Goal: Task Accomplishment & Management: Complete application form

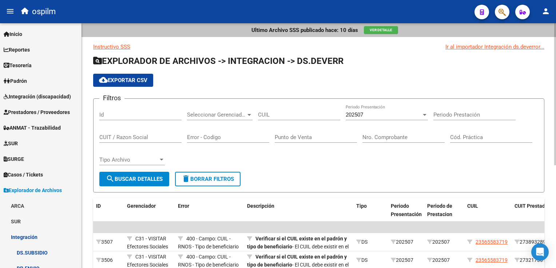
click at [128, 81] on span "cloud_download Exportar CSV" at bounding box center [123, 80] width 48 height 7
click at [121, 77] on span "cloud_download Exportar CSV" at bounding box center [123, 80] width 48 height 7
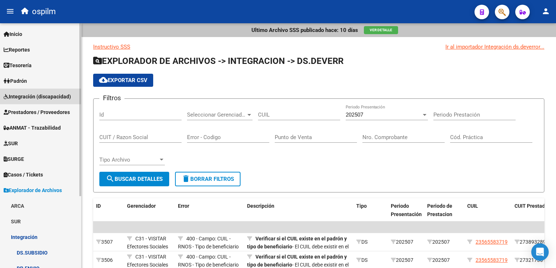
click at [26, 92] on link "Integración (discapacidad)" at bounding box center [40, 97] width 81 height 16
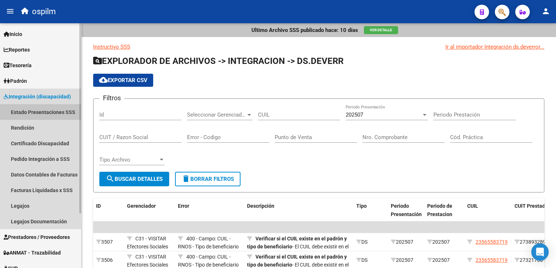
click at [27, 114] on link "Estado Presentaciones SSS" at bounding box center [40, 112] width 81 height 16
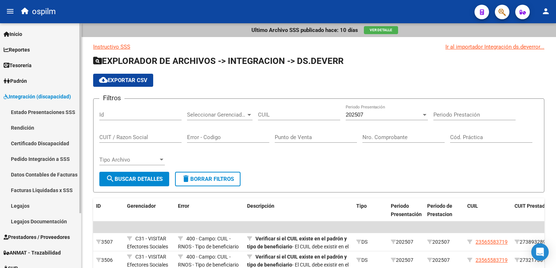
click at [26, 97] on span "Integración (discapacidad)" at bounding box center [37, 97] width 67 height 8
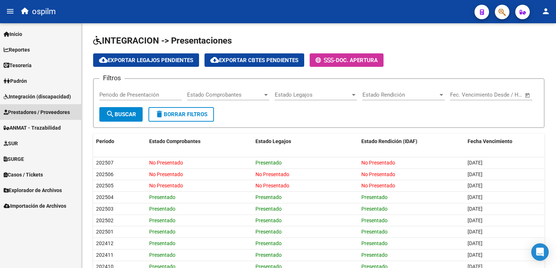
click at [33, 111] on span "Prestadores / Proveedores" at bounding box center [37, 112] width 66 height 8
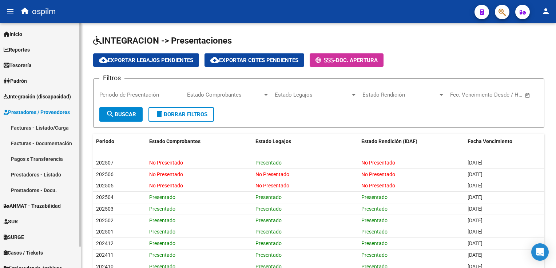
click at [35, 132] on link "Facturas - Listado/Carga" at bounding box center [40, 128] width 81 height 16
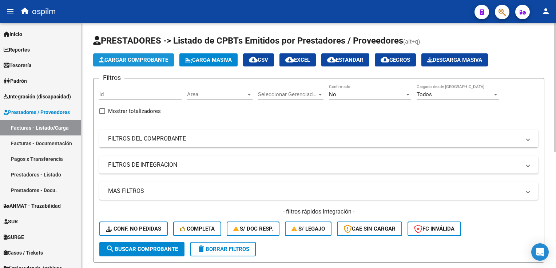
click at [142, 59] on span "Cargar Comprobante" at bounding box center [133, 60] width 69 height 7
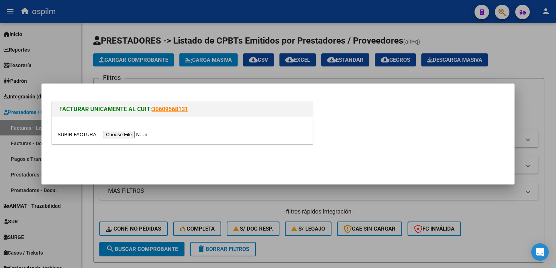
click at [121, 136] on input "file" at bounding box center [103, 135] width 92 height 8
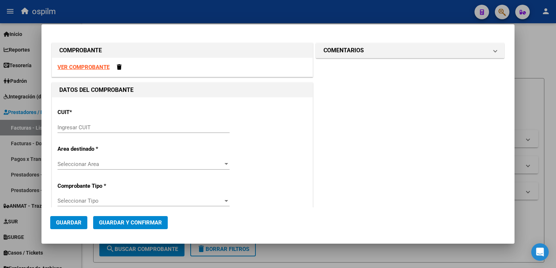
click at [163, 124] on input "Ingresar CUIT" at bounding box center [143, 127] width 172 height 7
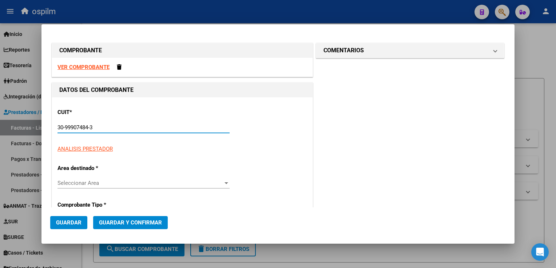
type input "30-99907484-3"
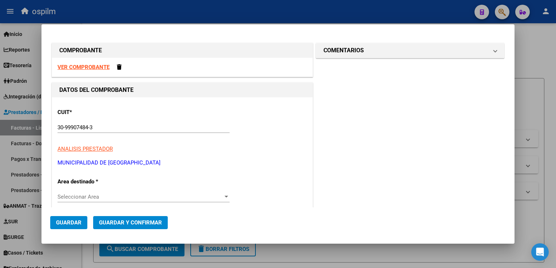
click at [121, 192] on div "Seleccionar Area Seleccionar Area" at bounding box center [143, 197] width 172 height 11
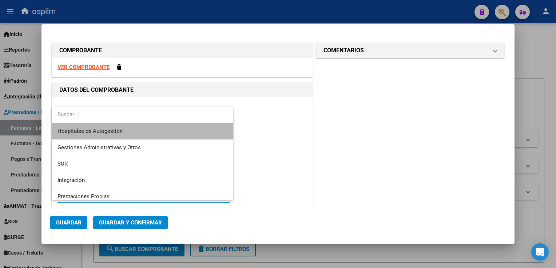
click at [156, 130] on span "Hospitales de Autogestión" at bounding box center [142, 131] width 170 height 16
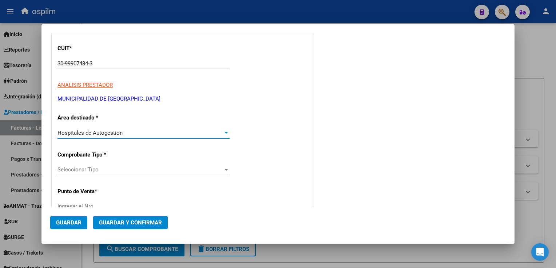
scroll to position [73, 0]
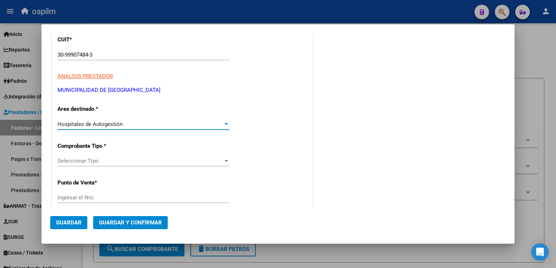
click at [118, 161] on span "Seleccionar Tipo" at bounding box center [139, 161] width 165 height 7
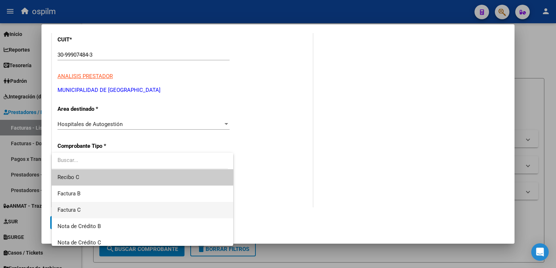
click at [104, 206] on span "Factura C" at bounding box center [142, 210] width 170 height 16
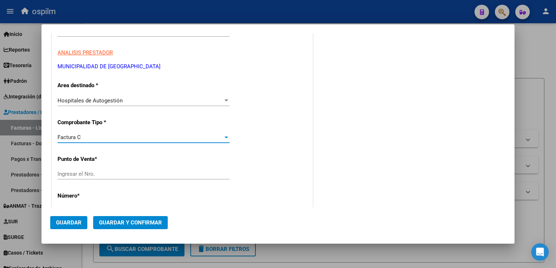
scroll to position [109, 0]
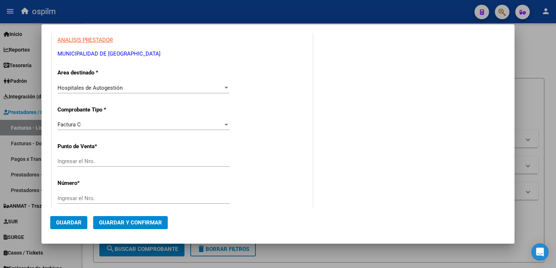
drag, startPoint x: 109, startPoint y: 168, endPoint x: 108, endPoint y: 163, distance: 5.6
click at [109, 168] on div "Ingresar el Nro." at bounding box center [143, 165] width 172 height 18
click at [108, 162] on input "Ingresar el Nro." at bounding box center [143, 161] width 172 height 7
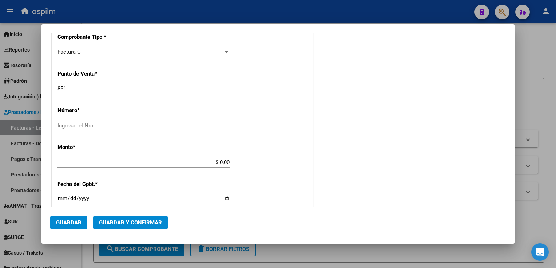
click at [106, 87] on input "851" at bounding box center [143, 88] width 172 height 7
type input "8"
type input "0213"
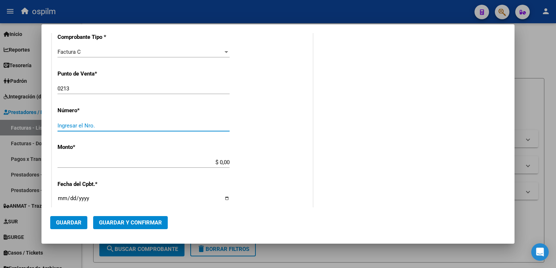
click at [124, 126] on input "Ingresar el Nro." at bounding box center [143, 126] width 172 height 7
type input "1"
type input "851"
click at [117, 170] on div "$ 0,00 Ingresar el monto" at bounding box center [143, 166] width 172 height 18
click at [183, 143] on div "CUIT * 30-99907484-3 Ingresar CUIT ANALISIS PRESTADOR MUNICIPALIDAD DE [GEOGRAP…" at bounding box center [182, 174] width 260 height 516
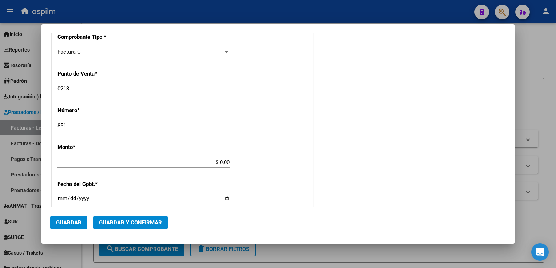
drag, startPoint x: 184, startPoint y: 164, endPoint x: 187, endPoint y: 161, distance: 4.4
click at [183, 164] on input "$ 0,00" at bounding box center [143, 162] width 172 height 7
drag, startPoint x: 188, startPoint y: 159, endPoint x: 543, endPoint y: 217, distance: 359.0
click at [543, 217] on div "COMPROBANTE VER COMPROBANTE DATOS DEL COMPROBANTE CUIT * 30-99907484-3 Ingresar…" at bounding box center [278, 134] width 556 height 268
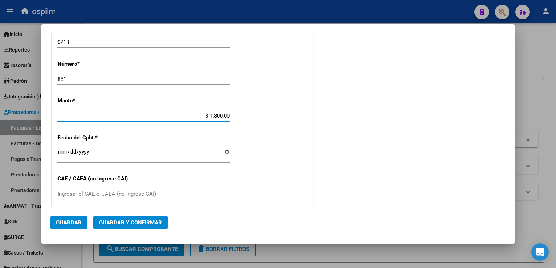
type input "$ 18.000,00"
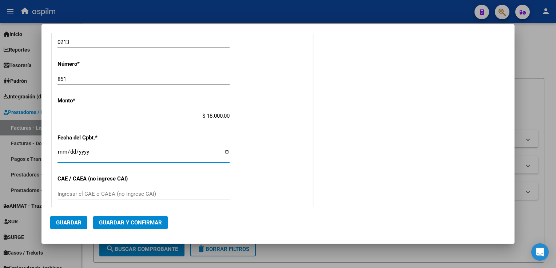
click at [61, 154] on input "Ingresar la fecha" at bounding box center [143, 155] width 172 height 12
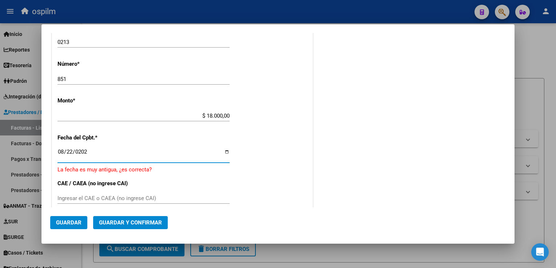
type input "[DATE]"
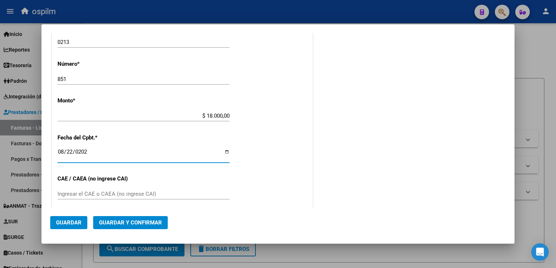
click at [112, 191] on input "Ingresar el CAE o CAEA (no ingrese CAI)" at bounding box center [143, 194] width 172 height 7
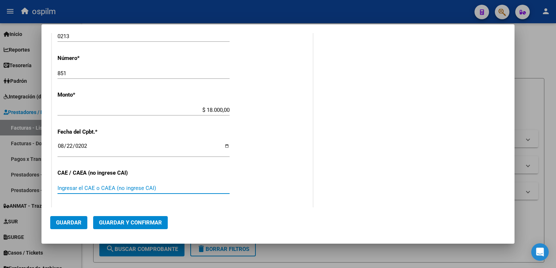
scroll to position [255, 0]
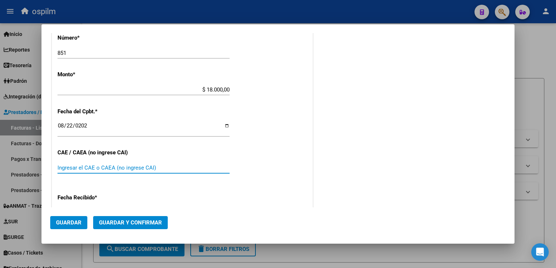
click at [66, 224] on span "Guardar" at bounding box center [68, 223] width 25 height 7
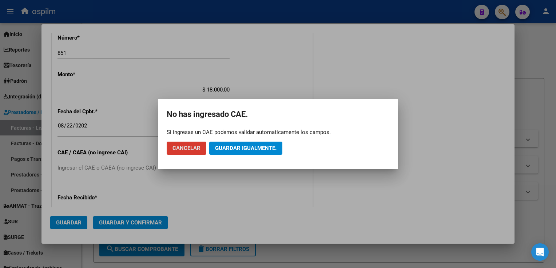
click at [241, 151] on button "Guardar igualmente." at bounding box center [245, 148] width 73 height 13
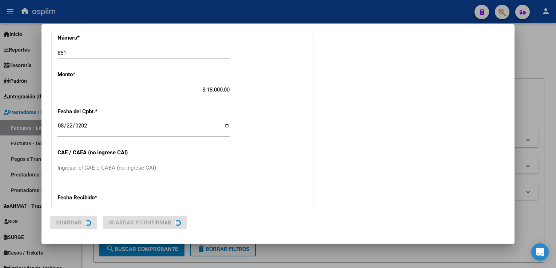
scroll to position [0, 0]
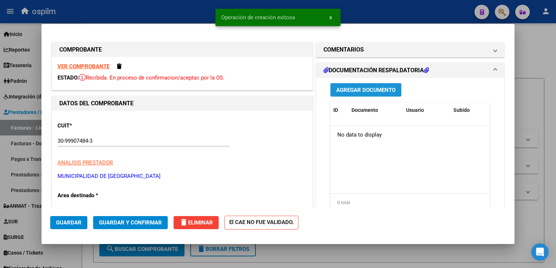
click at [364, 91] on span "Agregar Documento" at bounding box center [365, 90] width 59 height 7
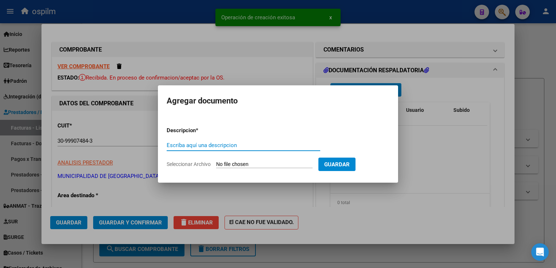
click at [221, 143] on input "Escriba aquí una descripcion" at bounding box center [243, 145] width 153 height 7
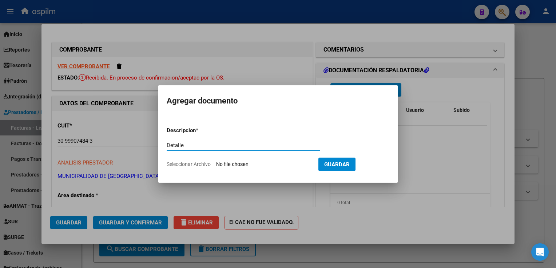
type input "Detalle"
click at [301, 163] on input "Seleccionar Archivo" at bounding box center [264, 164] width 96 height 7
type input "C:\fakepath\img12092025_0011.pdf"
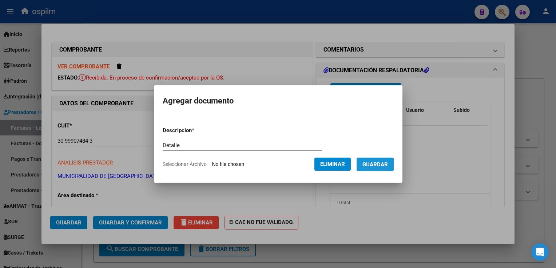
click at [380, 160] on button "Guardar" at bounding box center [374, 164] width 37 height 13
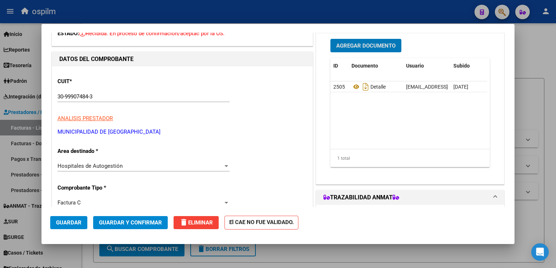
scroll to position [73, 0]
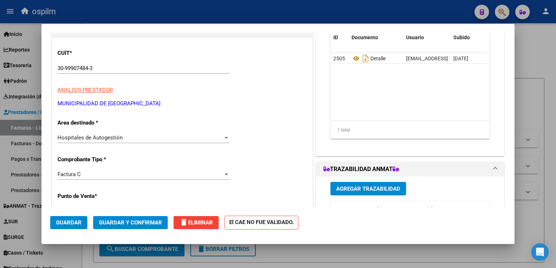
click at [135, 223] on span "Guardar y Confirmar" at bounding box center [130, 223] width 63 height 7
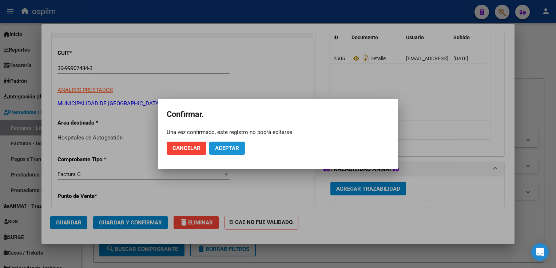
click at [221, 150] on span "Aceptar" at bounding box center [227, 148] width 24 height 7
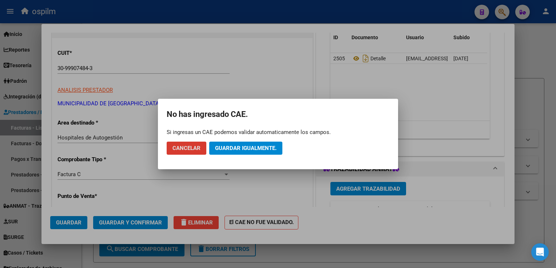
click at [257, 151] on span "Guardar igualmente." at bounding box center [245, 148] width 61 height 7
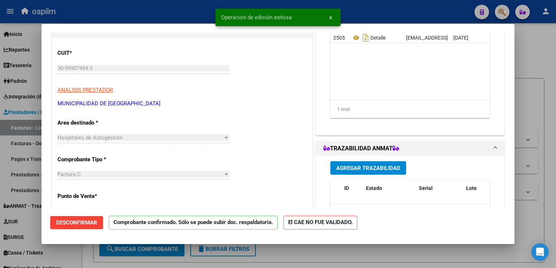
click at [546, 212] on div at bounding box center [278, 134] width 556 height 268
type input "$ 0,00"
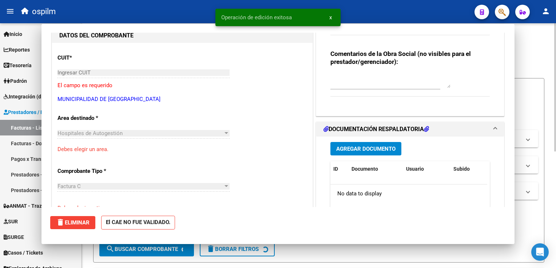
scroll to position [0, 0]
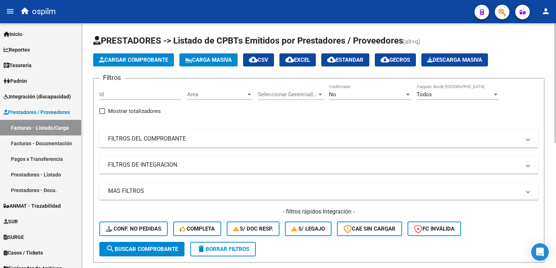
click at [115, 60] on span "Cargar Comprobante" at bounding box center [133, 60] width 69 height 7
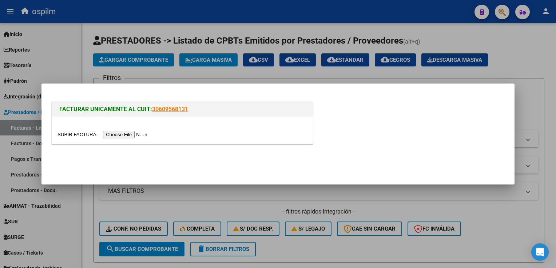
click at [109, 139] on div at bounding box center [182, 130] width 260 height 27
click at [111, 135] on input "file" at bounding box center [103, 135] width 92 height 8
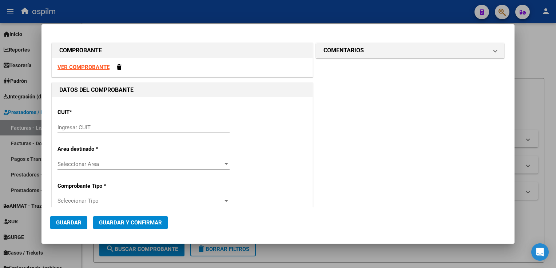
drag, startPoint x: 146, startPoint y: 115, endPoint x: 144, endPoint y: 123, distance: 7.9
click at [146, 116] on div "CUIT * Ingresar CUIT" at bounding box center [181, 121] width 249 height 37
click at [144, 123] on div "Ingresar CUIT" at bounding box center [143, 127] width 172 height 11
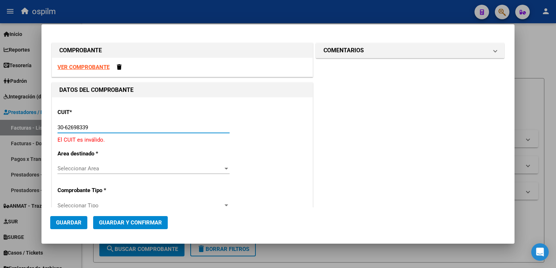
type input "30-62698339-8"
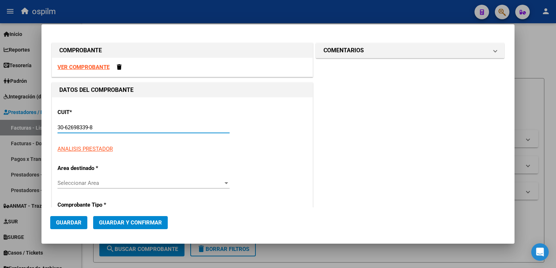
type input "153"
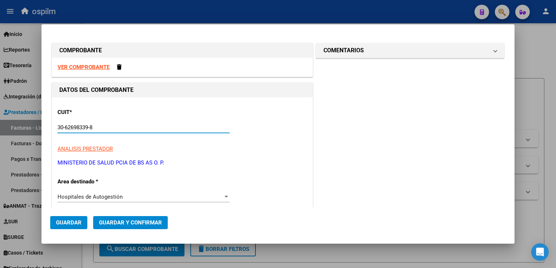
scroll to position [73, 0]
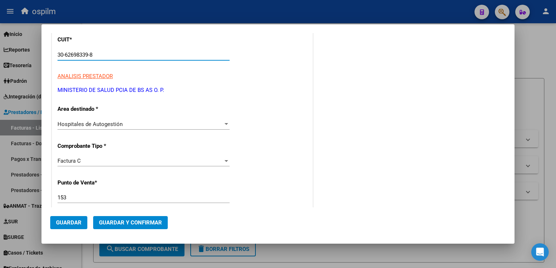
type input "30-62698339-8"
click at [90, 194] on div "153 Ingresar el Nro." at bounding box center [143, 197] width 172 height 11
type input "155"
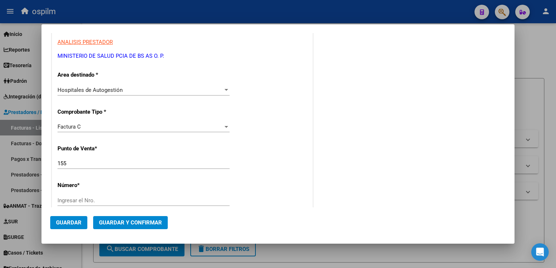
scroll to position [109, 0]
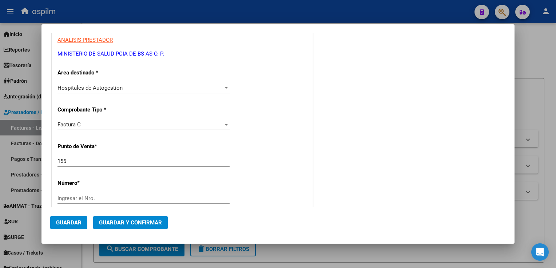
click at [91, 193] on div "CUIT * 30-62698339-8 Ingresar CUIT ANALISIS PRESTADOR MINISTERIO DE SALUD PCIA …" at bounding box center [182, 246] width 260 height 516
click at [103, 199] on input "Ingresar el Nro." at bounding box center [143, 198] width 172 height 7
type input "6027"
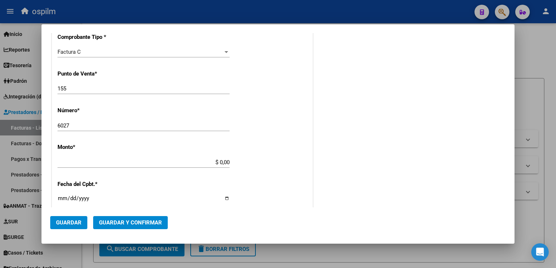
type input "$ 11.889,00"
type input "[DATE]"
type input "75328170623386"
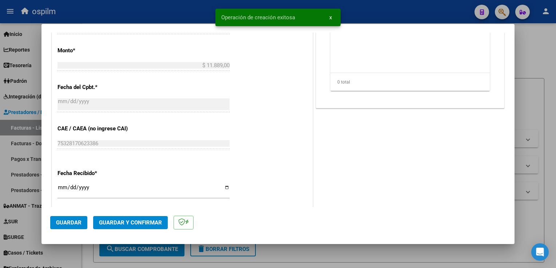
scroll to position [327, 0]
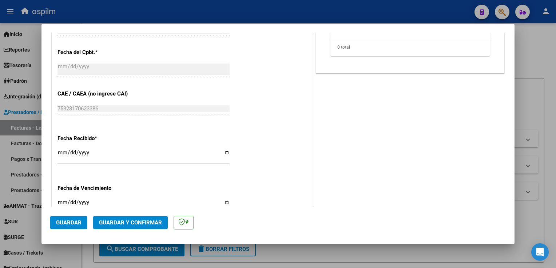
click at [59, 157] on input "[DATE]" at bounding box center [143, 156] width 172 height 12
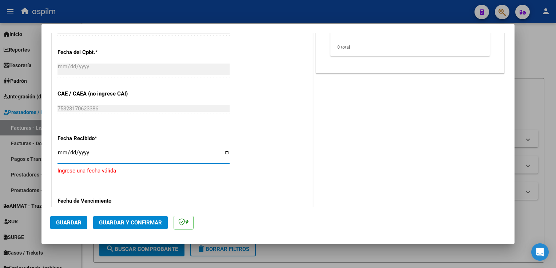
type input "[DATE]"
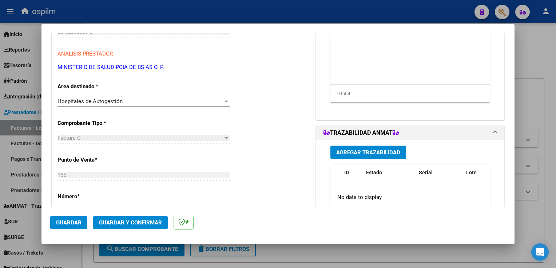
scroll to position [0, 0]
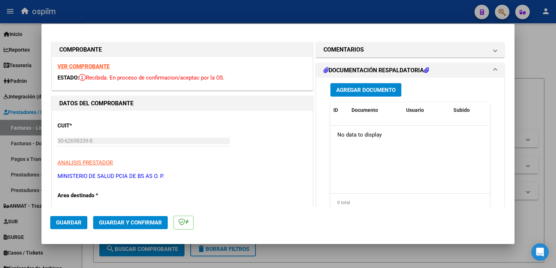
click at [350, 88] on span "Agregar Documento" at bounding box center [365, 90] width 59 height 7
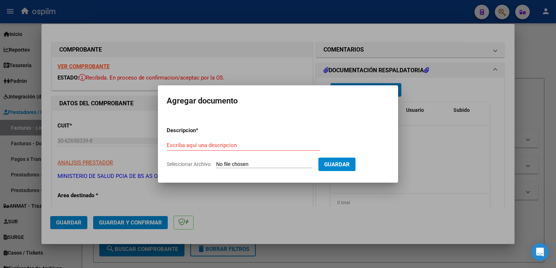
click at [240, 140] on div "Escriba aquí una descripcion" at bounding box center [243, 145] width 153 height 11
type input "Detalle"
click at [253, 162] on input "Seleccionar Archivo" at bounding box center [264, 164] width 96 height 7
type input "C:\fakepath\img12092025_0006.pdf"
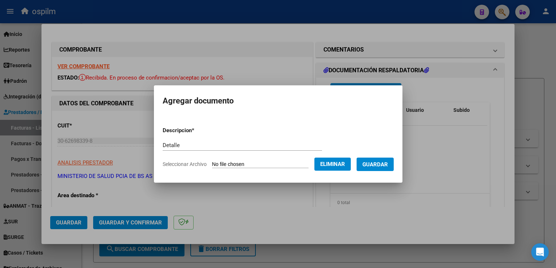
click at [378, 164] on span "Guardar" at bounding box center [374, 164] width 25 height 7
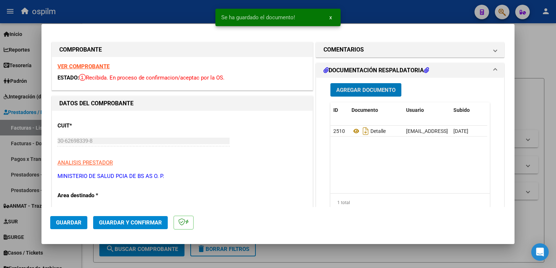
click at [123, 218] on button "Guardar y Confirmar" at bounding box center [130, 222] width 75 height 13
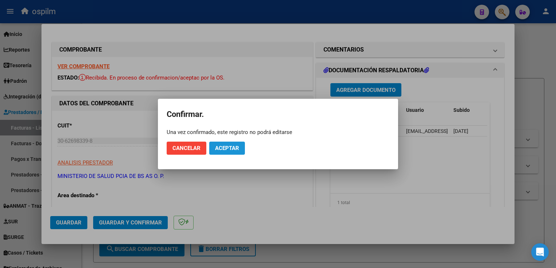
click at [231, 151] on span "Aceptar" at bounding box center [227, 148] width 24 height 7
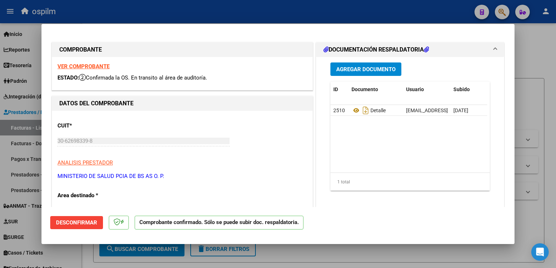
drag, startPoint x: 548, startPoint y: 152, endPoint x: 191, endPoint y: 135, distance: 357.6
click at [548, 152] on div at bounding box center [278, 134] width 556 height 268
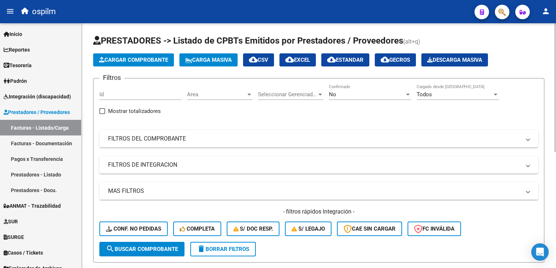
click at [111, 62] on span "Cargar Comprobante" at bounding box center [133, 60] width 69 height 7
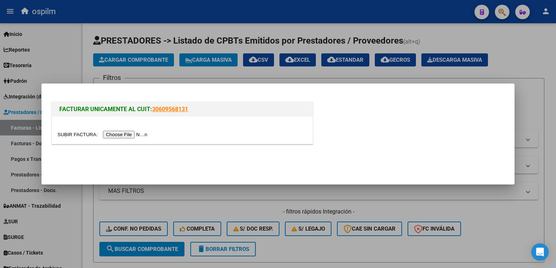
click at [131, 137] on input "file" at bounding box center [103, 135] width 92 height 8
